Goal: Transaction & Acquisition: Purchase product/service

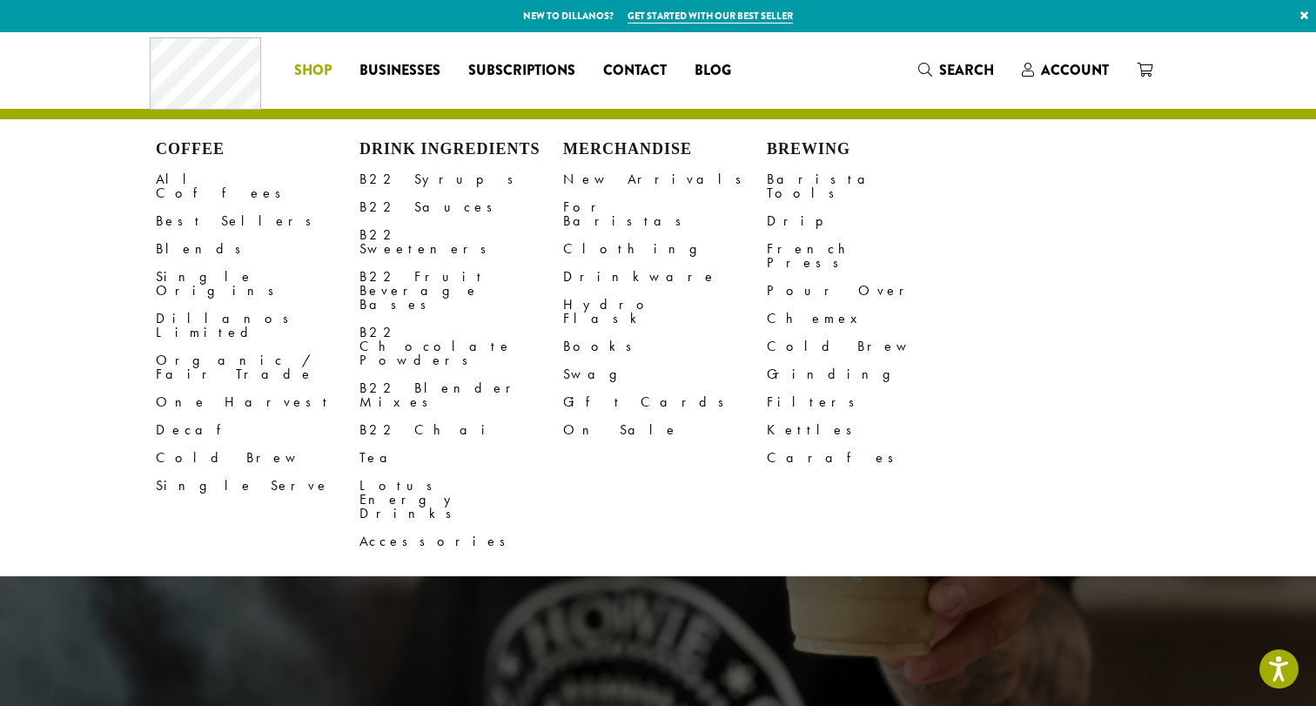
click at [332, 73] on link "Shop" at bounding box center [312, 71] width 65 height 28
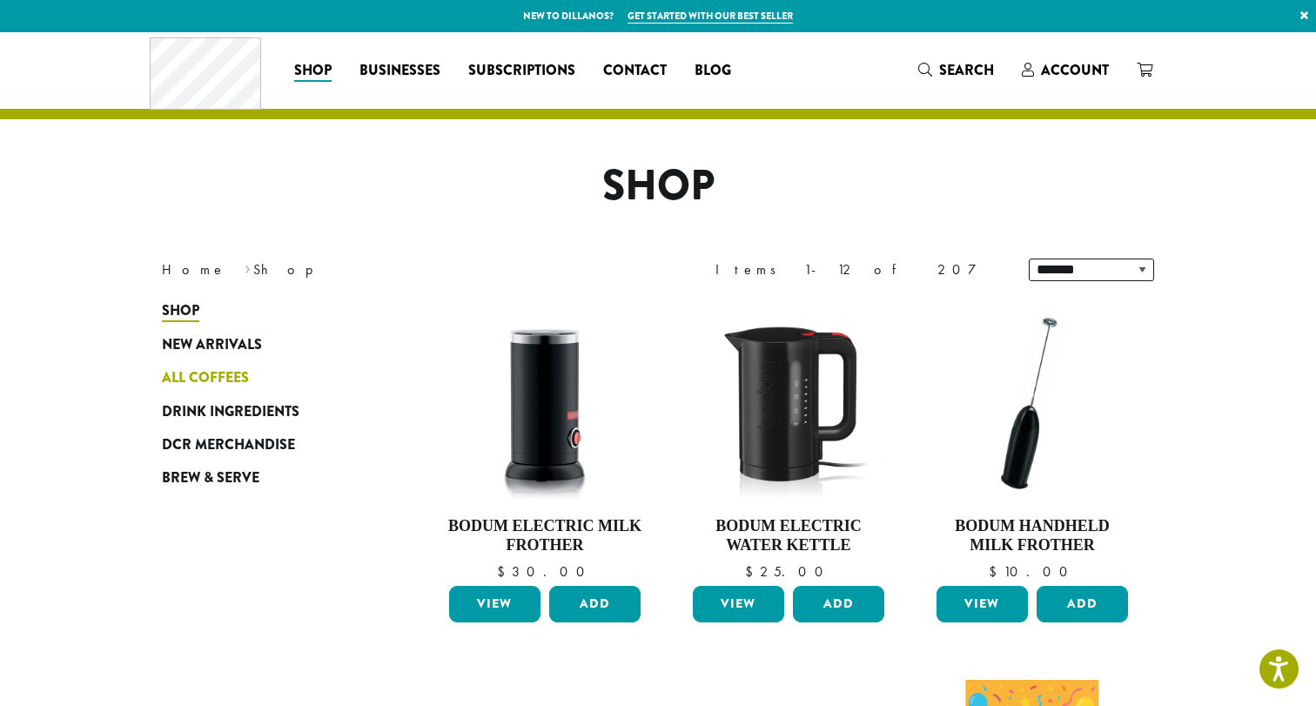
click at [222, 373] on span "All Coffees" at bounding box center [205, 378] width 87 height 22
